Goal: Transaction & Acquisition: Obtain resource

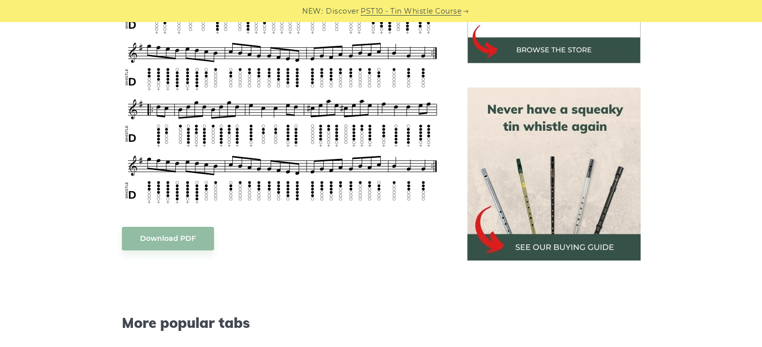
scroll to position [400, 0]
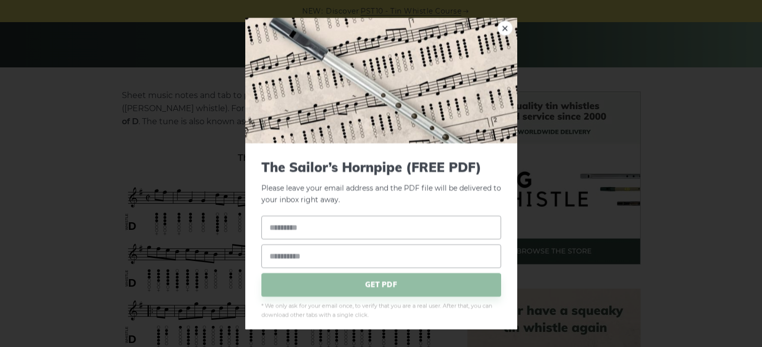
scroll to position [196, 0]
click at [230, 123] on div "× The Sailor’s Hornpipe (FREE PDF) Please leave your email address and the PDF …" at bounding box center [381, 173] width 762 height 347
click at [689, 130] on div "× The Sailor’s Hornpipe (FREE PDF) Please leave your email address and the The …" at bounding box center [381, 173] width 762 height 347
click at [507, 28] on link "×" at bounding box center [504, 28] width 15 height 15
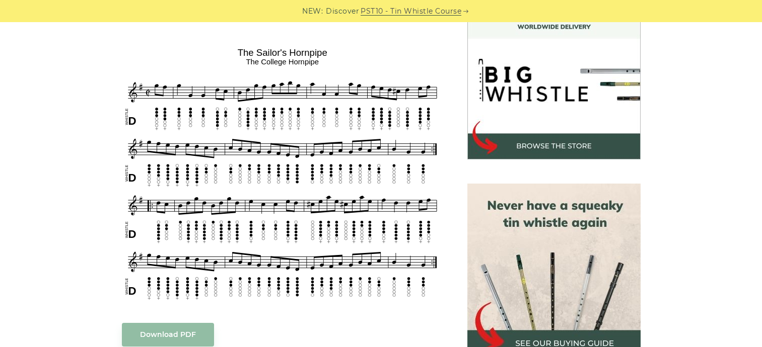
scroll to position [317, 0]
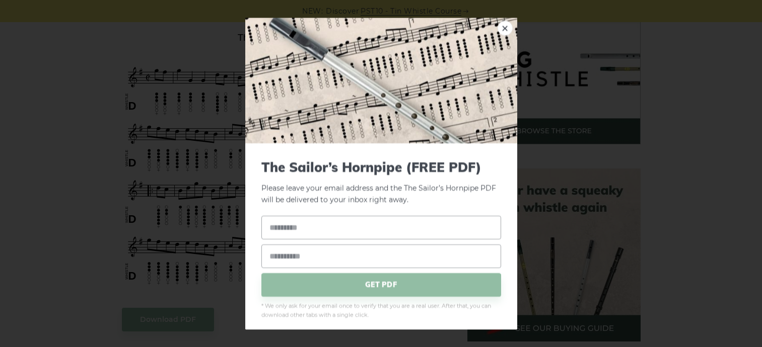
drag, startPoint x: 129, startPoint y: 64, endPoint x: 161, endPoint y: 92, distance: 42.5
click at [504, 27] on link "×" at bounding box center [504, 28] width 15 height 15
click at [503, 28] on link "×" at bounding box center [504, 28] width 15 height 15
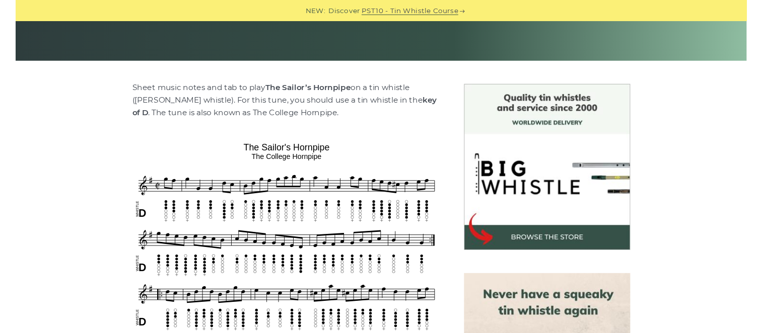
scroll to position [202, 0]
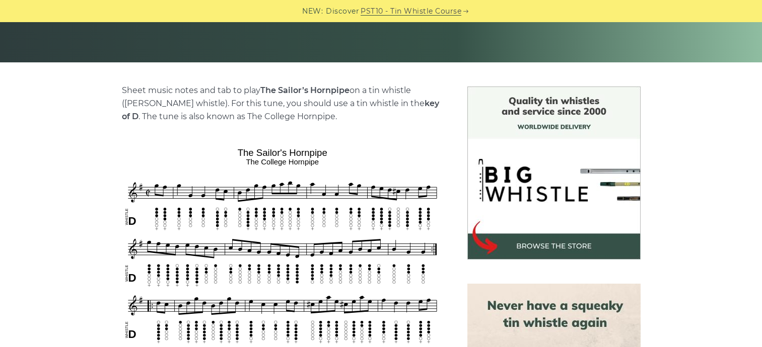
click at [558, 245] on img at bounding box center [553, 173] width 173 height 173
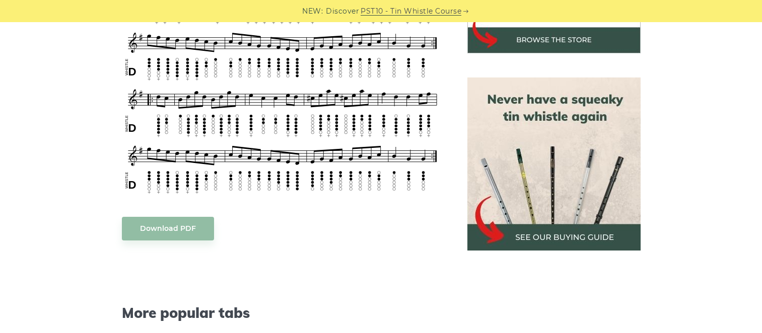
scroll to position [397, 0]
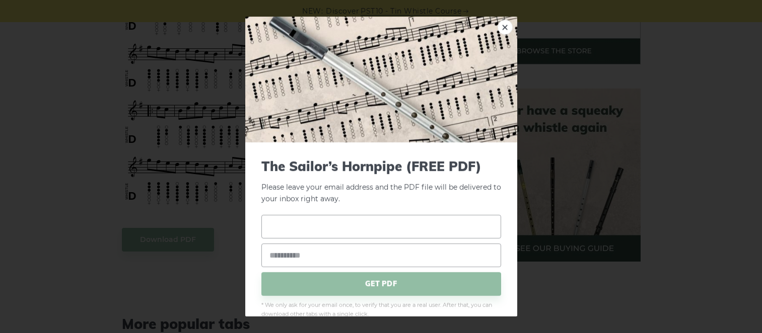
type input "**********"
drag, startPoint x: 354, startPoint y: 227, endPoint x: 230, endPoint y: 223, distance: 123.9
click at [230, 223] on div "**********" at bounding box center [381, 166] width 762 height 333
type input "**********"
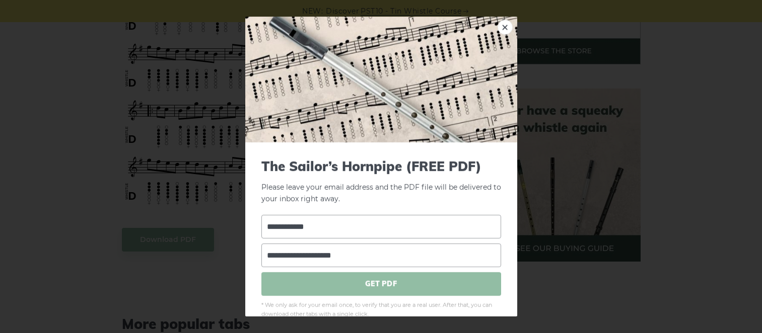
click at [376, 284] on span "GET PDF" at bounding box center [381, 284] width 240 height 24
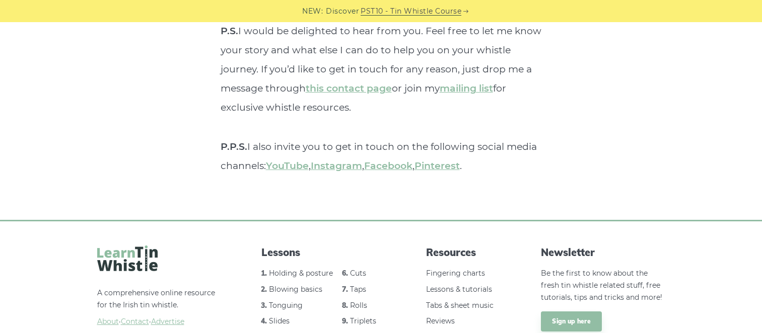
scroll to position [3926, 0]
click at [477, 302] on link "Tabs & sheet music" at bounding box center [459, 306] width 67 height 9
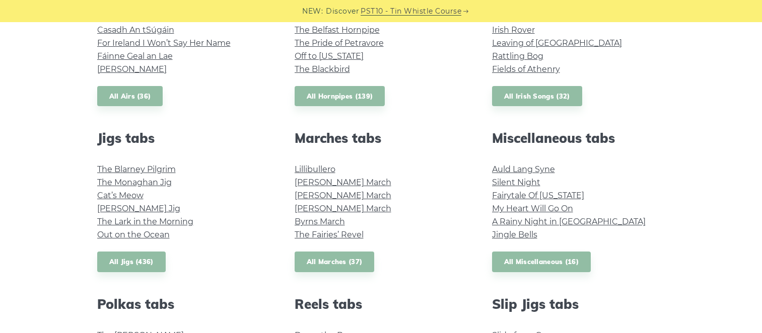
scroll to position [469, 0]
click at [155, 235] on link "Out on the Ocean" at bounding box center [133, 235] width 73 height 10
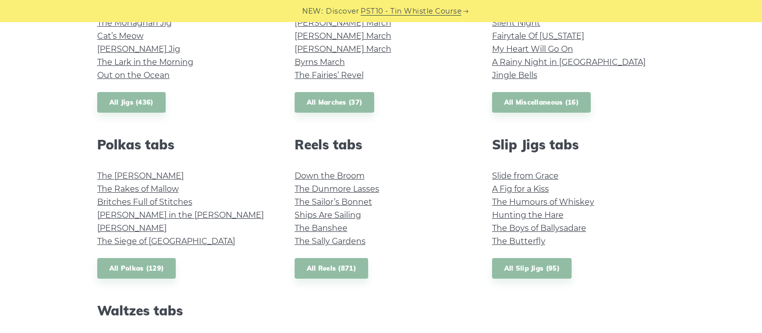
scroll to position [630, 0]
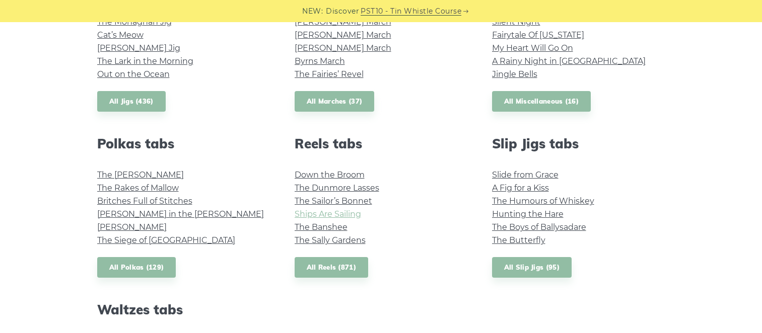
click at [328, 212] on link "Ships Are Sailing" at bounding box center [328, 214] width 66 height 10
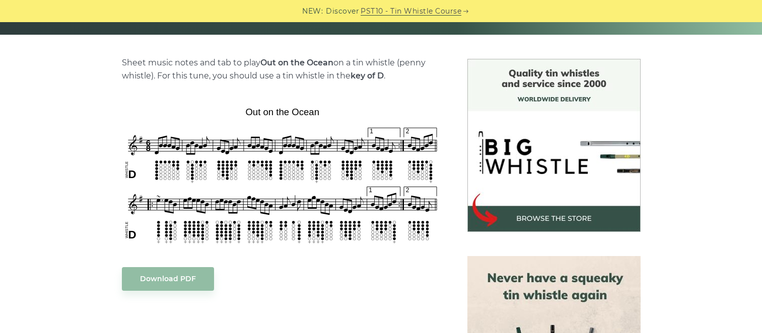
scroll to position [189, 0]
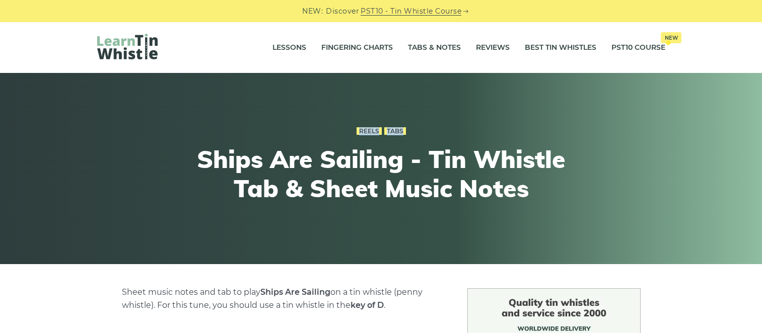
click at [328, 79] on div "Reels Tabs Ships Are Sailing - Tin Whistle Tab & Sheet Music Notes" at bounding box center [381, 168] width 762 height 191
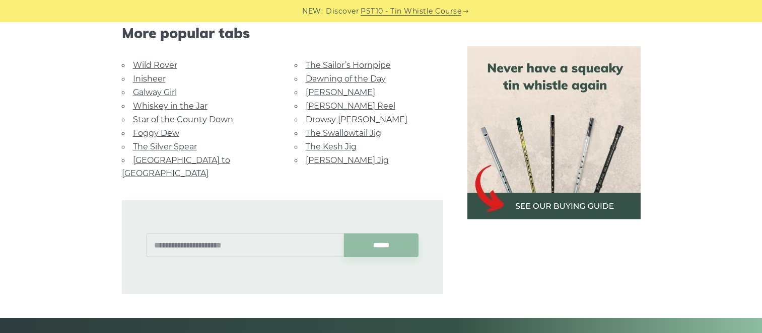
scroll to position [667, 0]
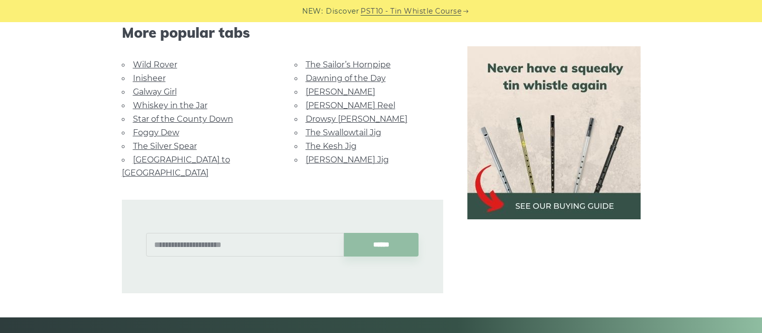
click at [341, 130] on link "The Swallowtail Jig" at bounding box center [344, 133] width 76 height 10
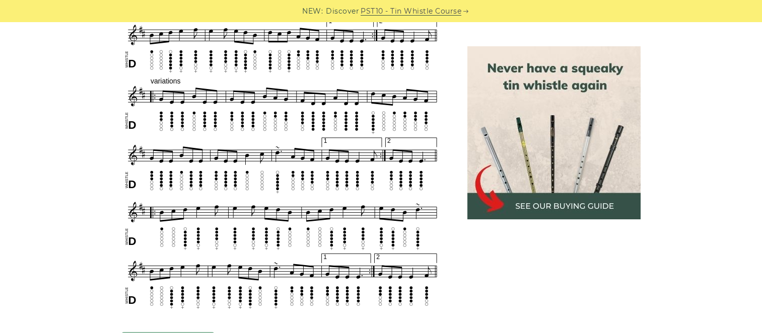
scroll to position [533, 0]
